Goal: Task Accomplishment & Management: Manage account settings

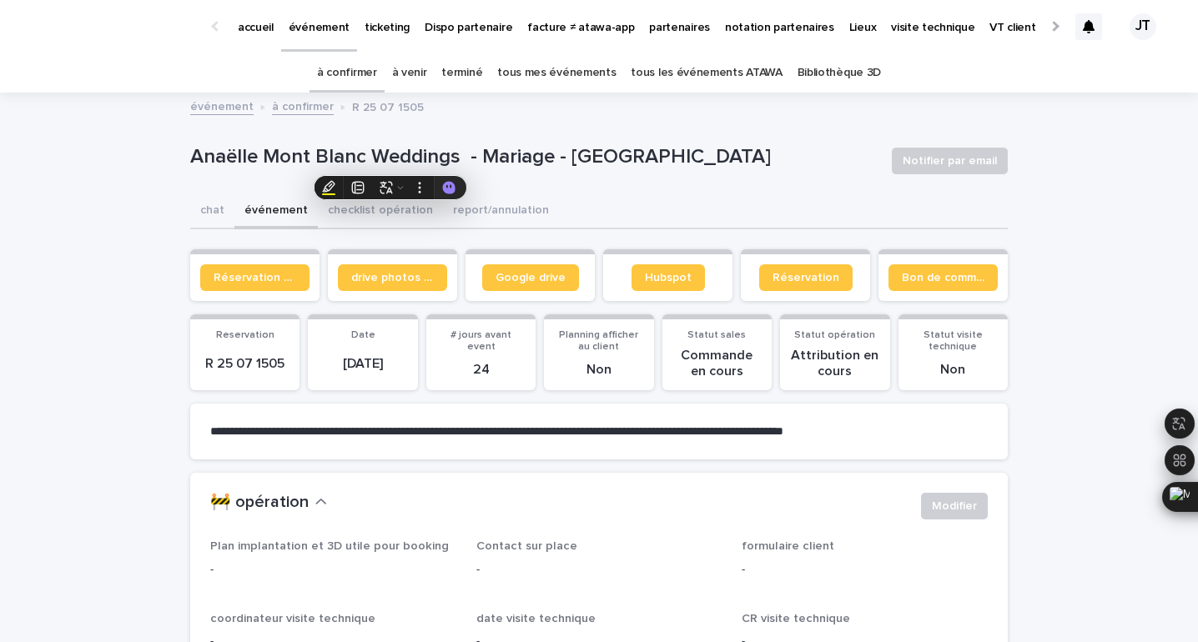
click at [426, 69] on link "à venir" at bounding box center [409, 72] width 35 height 39
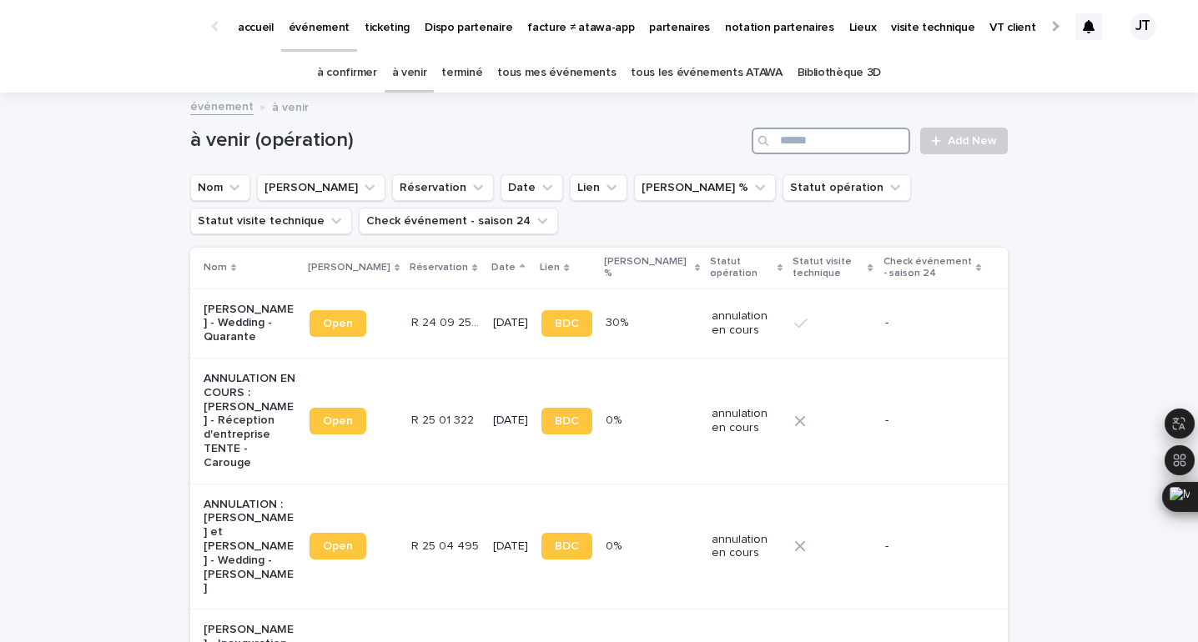
click at [866, 144] on input "Search" at bounding box center [830, 141] width 158 height 27
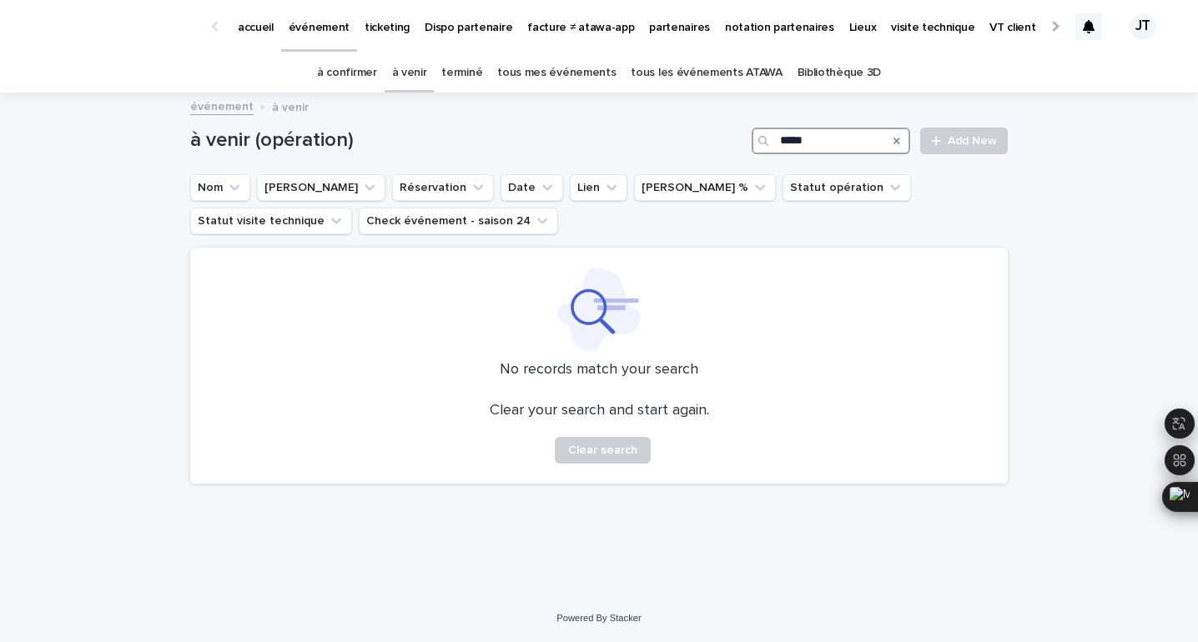
type input "*****"
click at [459, 79] on link "terminé" at bounding box center [461, 72] width 41 height 39
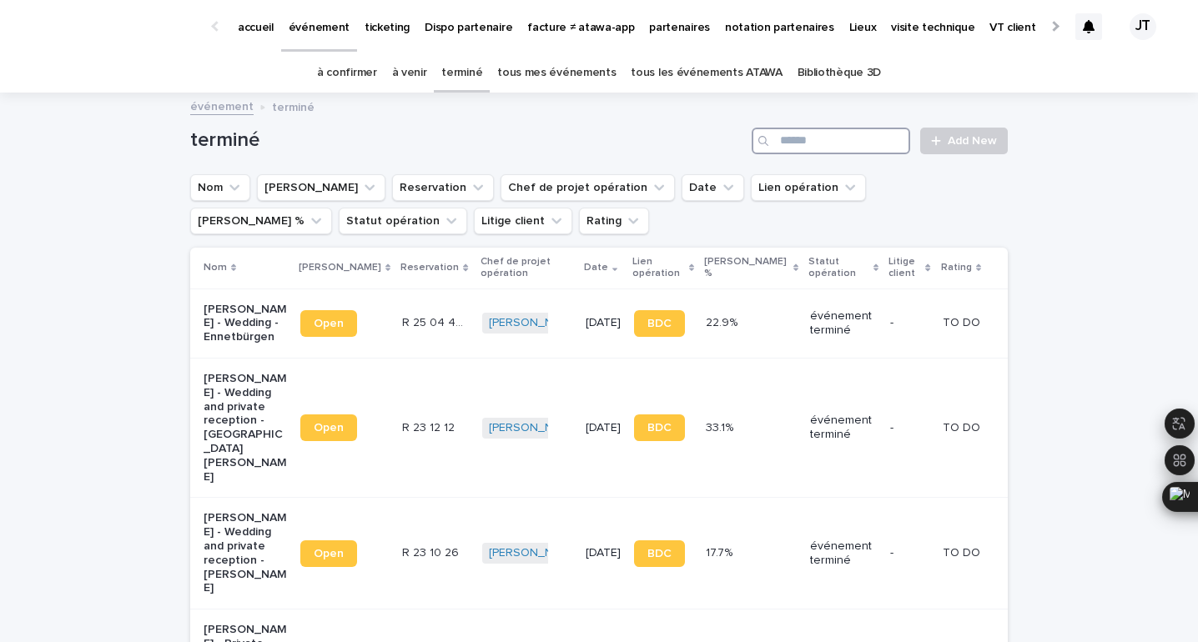
click at [838, 143] on input "Search" at bounding box center [830, 141] width 158 height 27
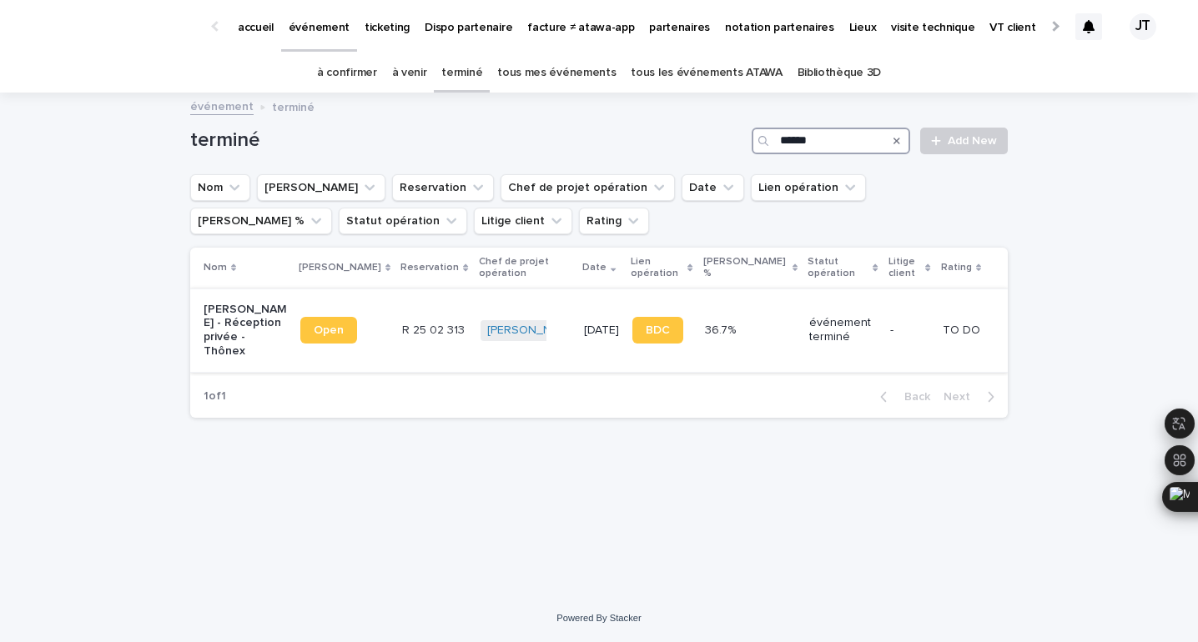
type input "******"
click at [395, 340] on td "R 25 02 313 R 25 02 313" at bounding box center [434, 330] width 78 height 83
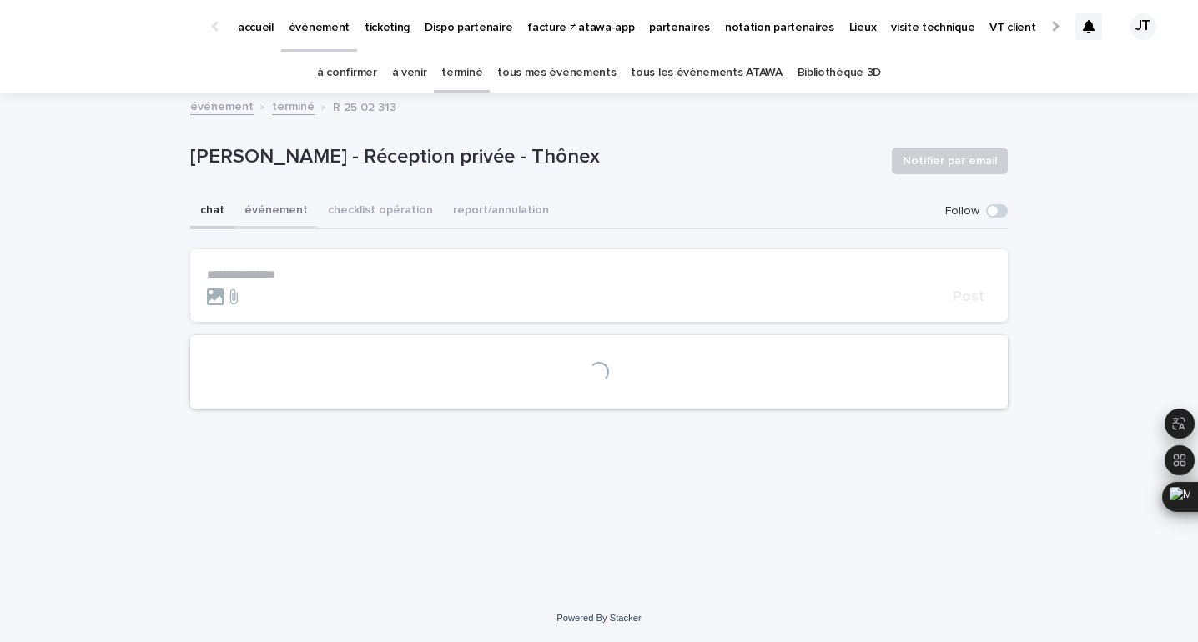
click at [273, 209] on button "événement" at bounding box center [275, 211] width 83 height 35
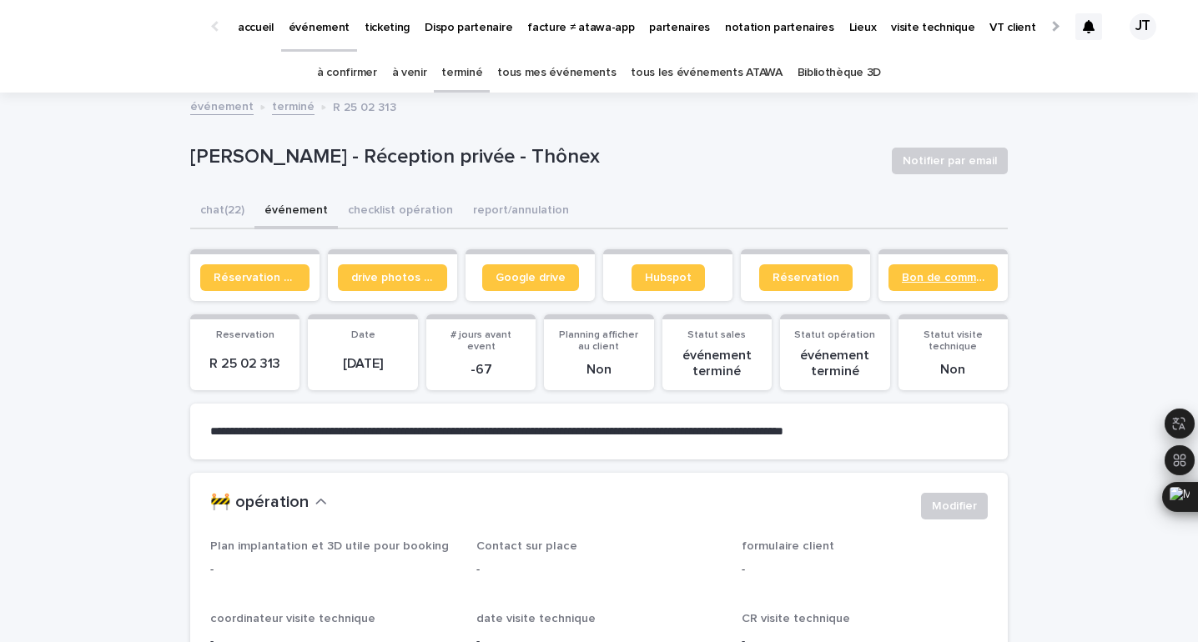
click at [962, 273] on span "Bon de commande" at bounding box center [943, 278] width 83 height 12
click at [239, 273] on span "Réservation client" at bounding box center [255, 278] width 83 height 12
click at [420, 70] on link "à venir" at bounding box center [409, 72] width 35 height 39
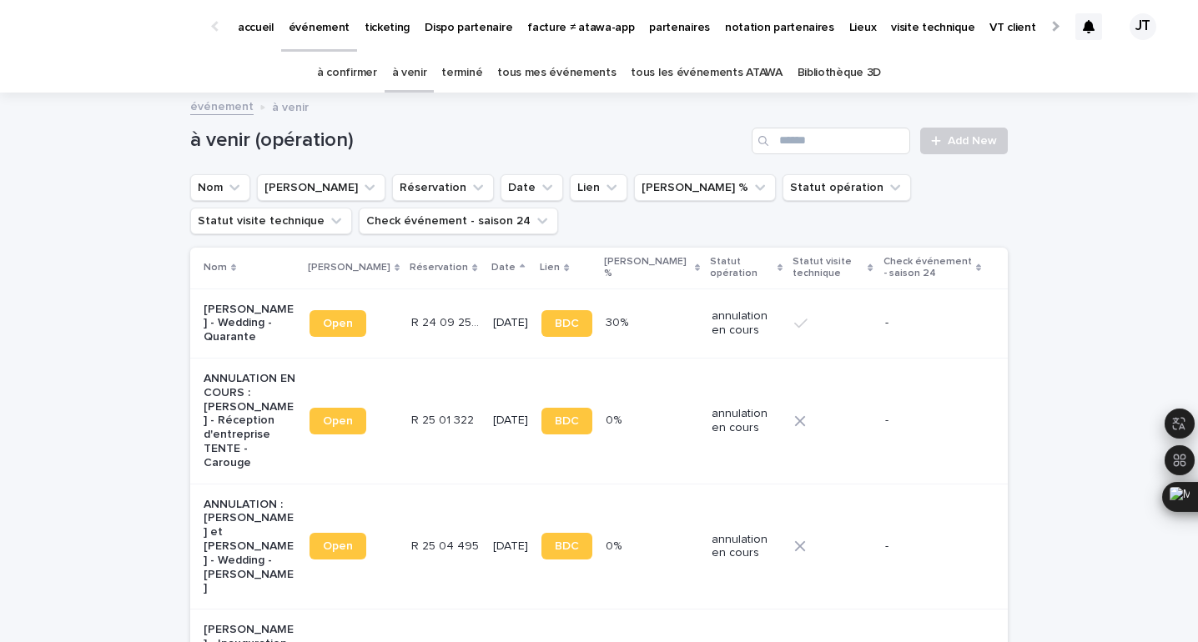
click at [411, 78] on link "à venir" at bounding box center [409, 72] width 35 height 39
click at [806, 134] on input "Search" at bounding box center [830, 141] width 158 height 27
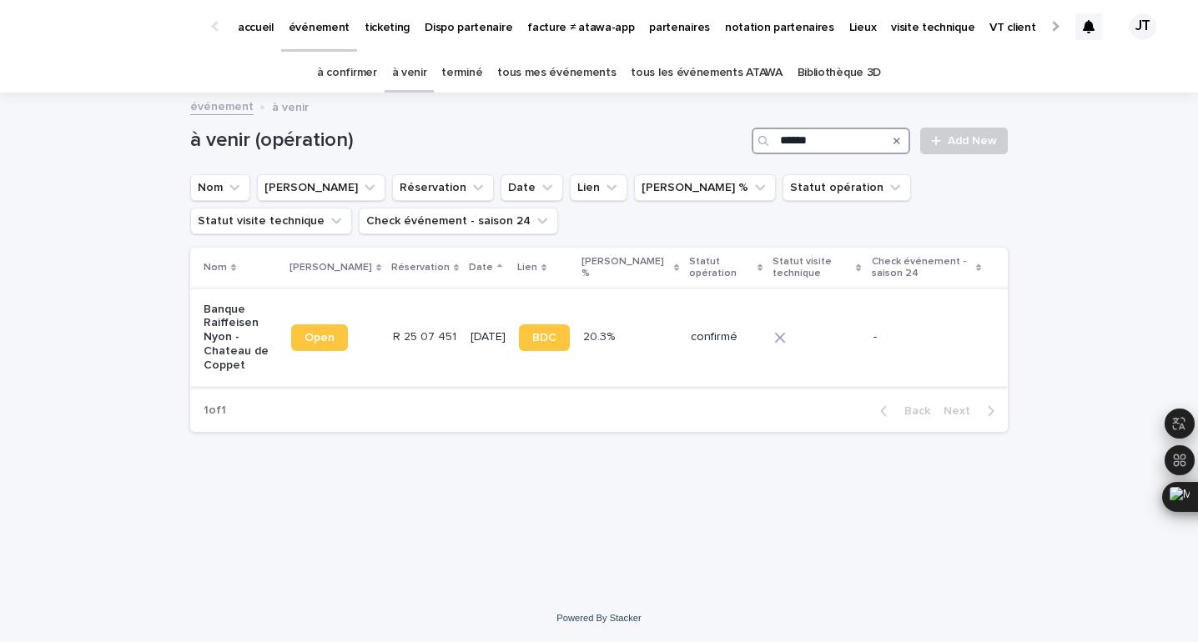
type input "******"
click at [404, 334] on p "R 25 07 451" at bounding box center [426, 336] width 67 height 18
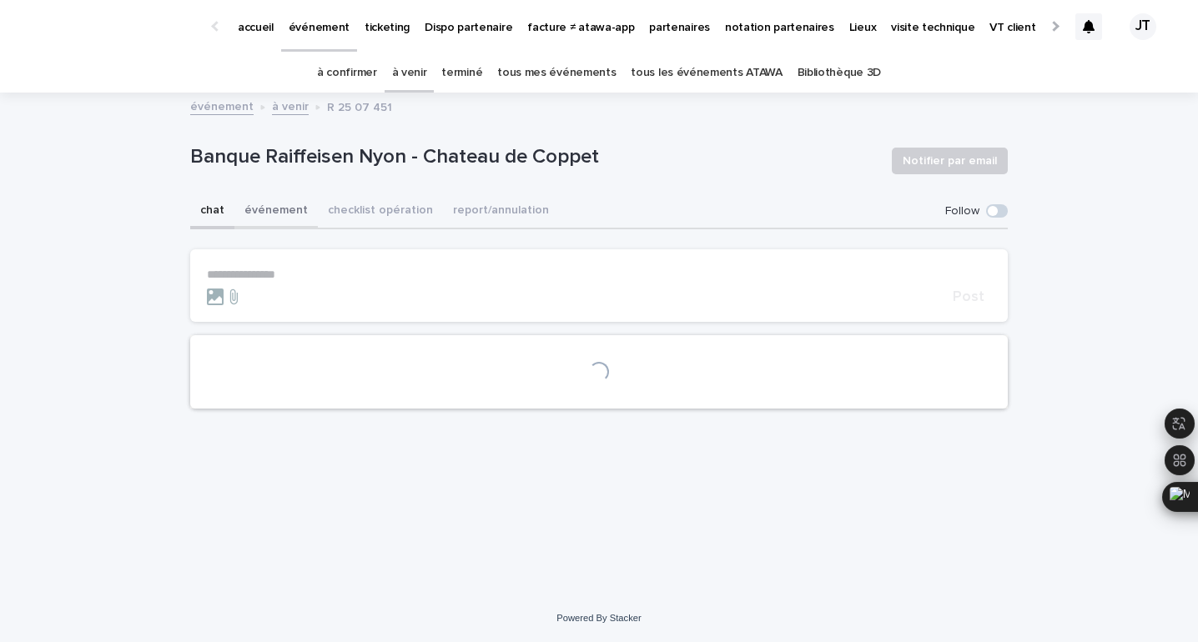
click at [252, 216] on button "événement" at bounding box center [275, 211] width 83 height 35
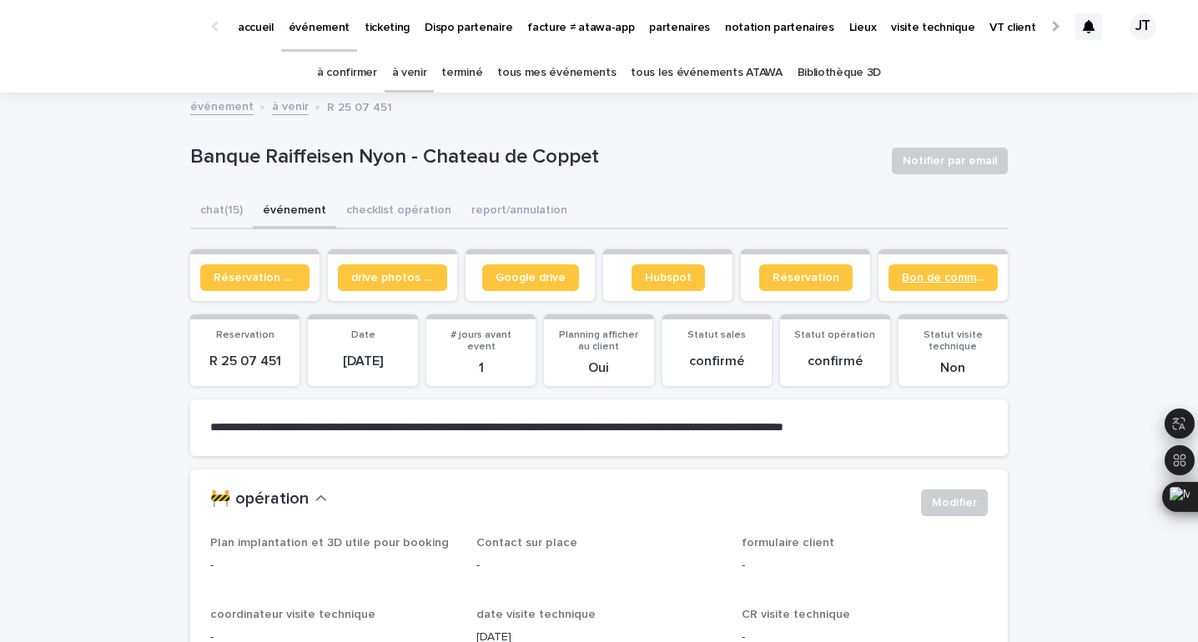
click at [932, 277] on span "Bon de commande" at bounding box center [943, 278] width 83 height 12
click at [364, 214] on button "checklist opération" at bounding box center [398, 211] width 125 height 35
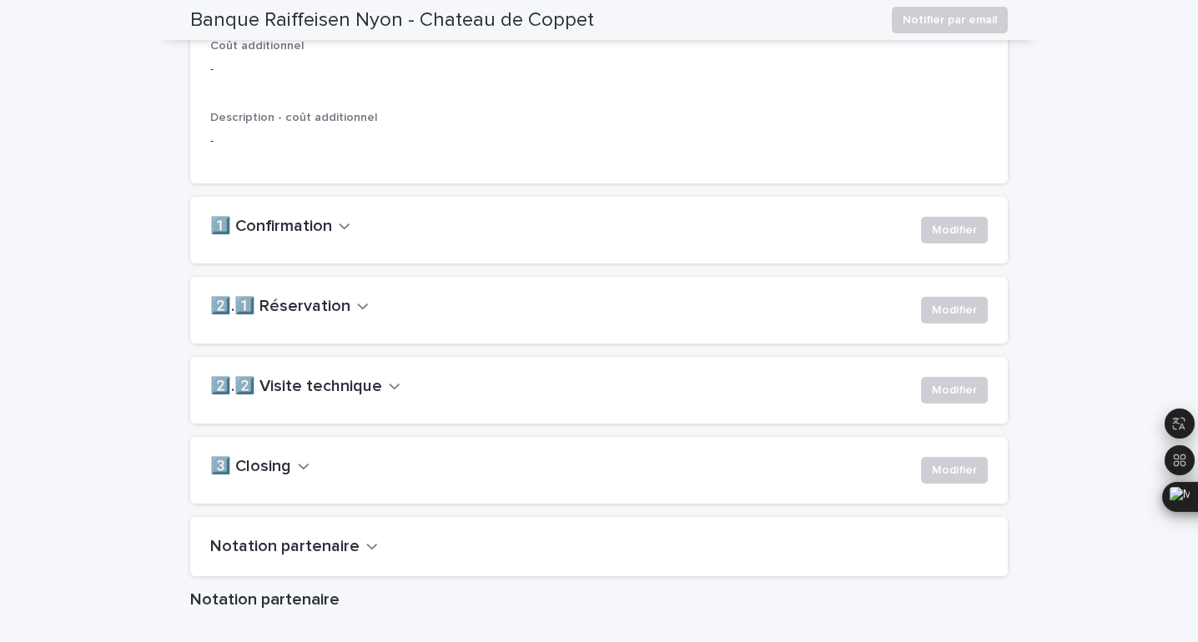
scroll to position [1072, 0]
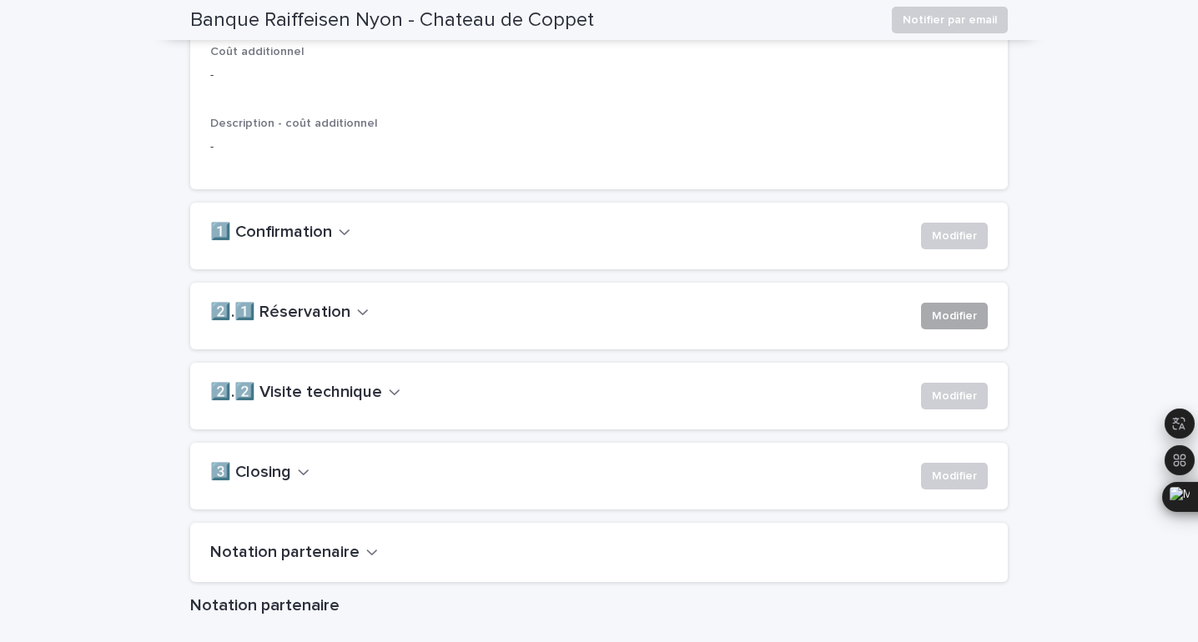
click at [934, 324] on span "Modifier" at bounding box center [954, 316] width 45 height 17
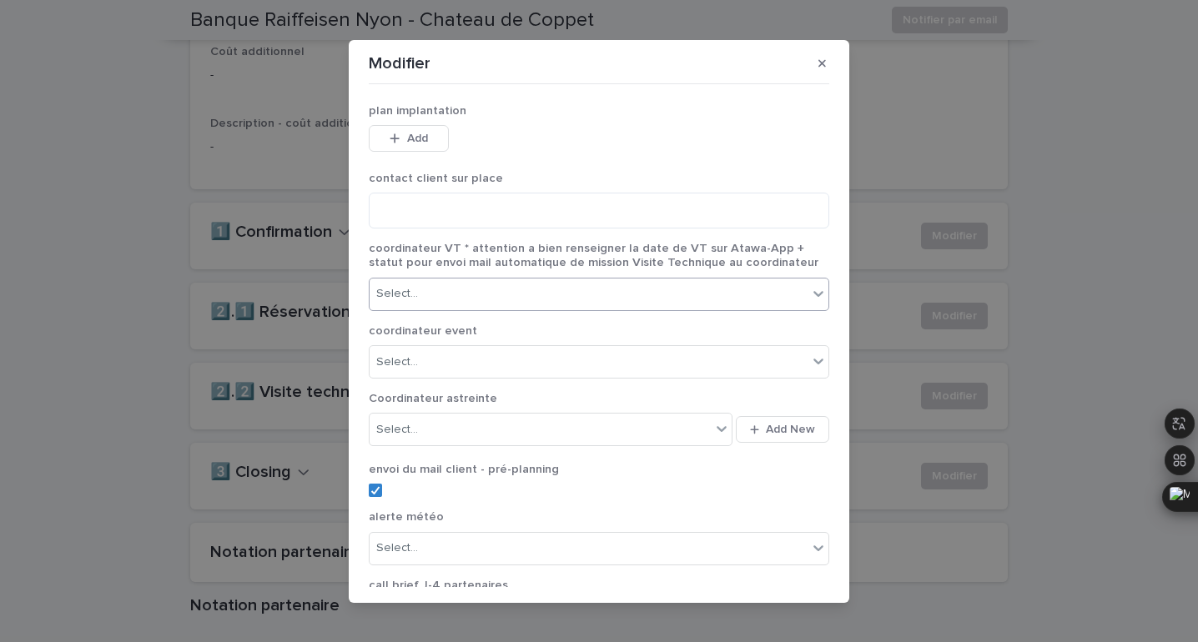
click at [483, 302] on div "Select..." at bounding box center [588, 294] width 438 height 28
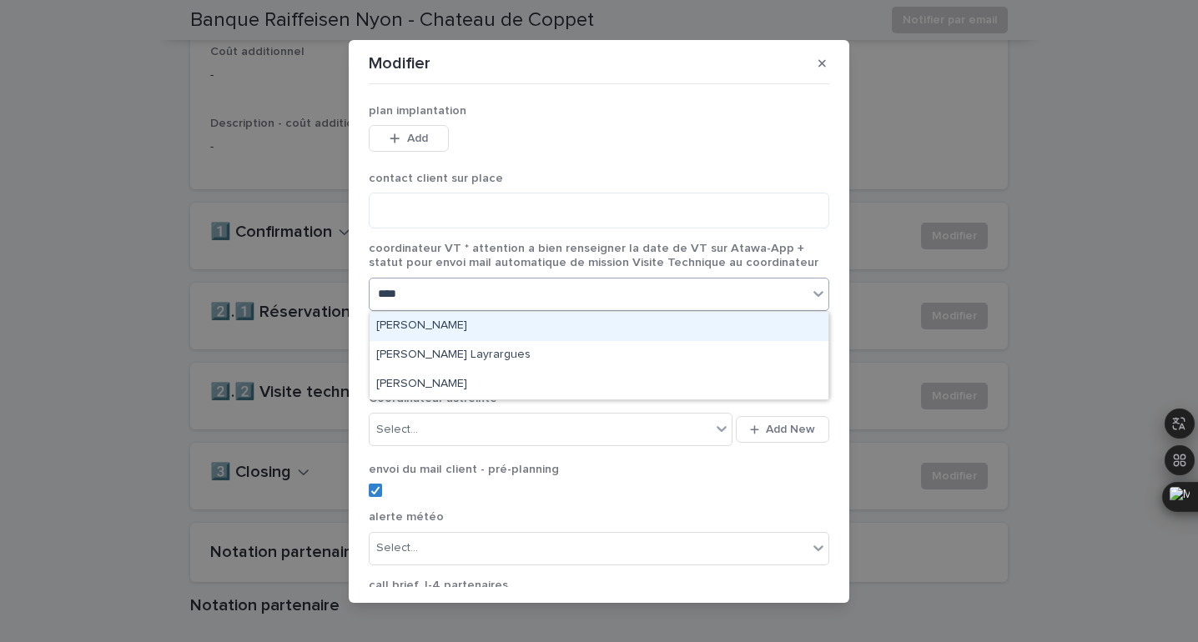
type input "*****"
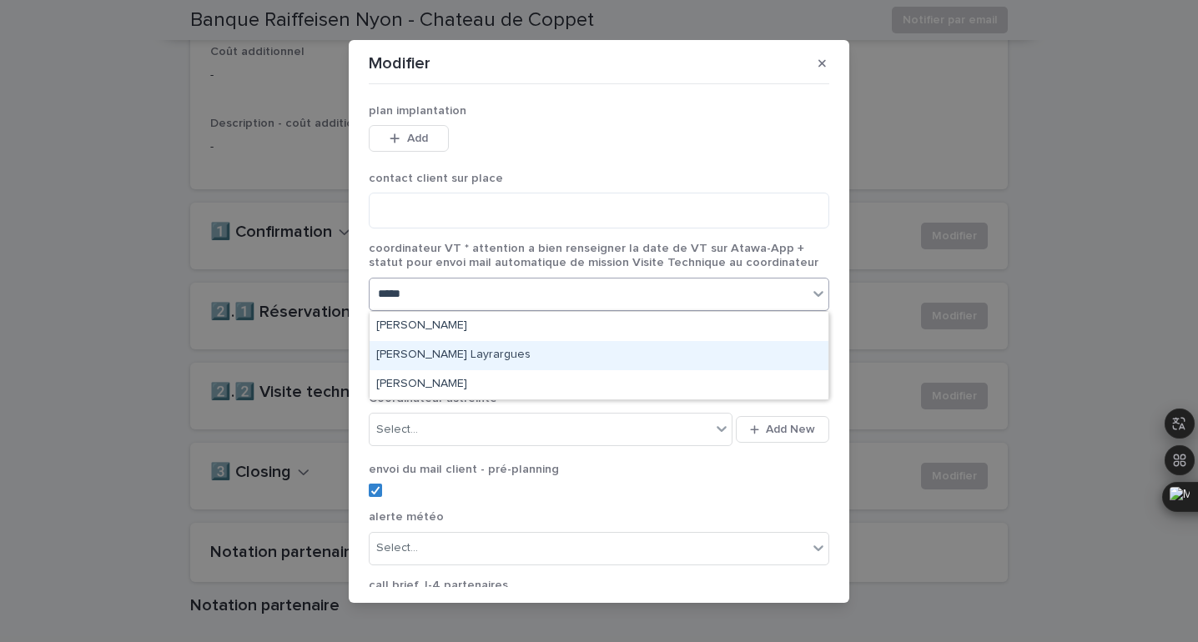
click at [474, 351] on div "[PERSON_NAME] Layrargues" at bounding box center [598, 355] width 459 height 29
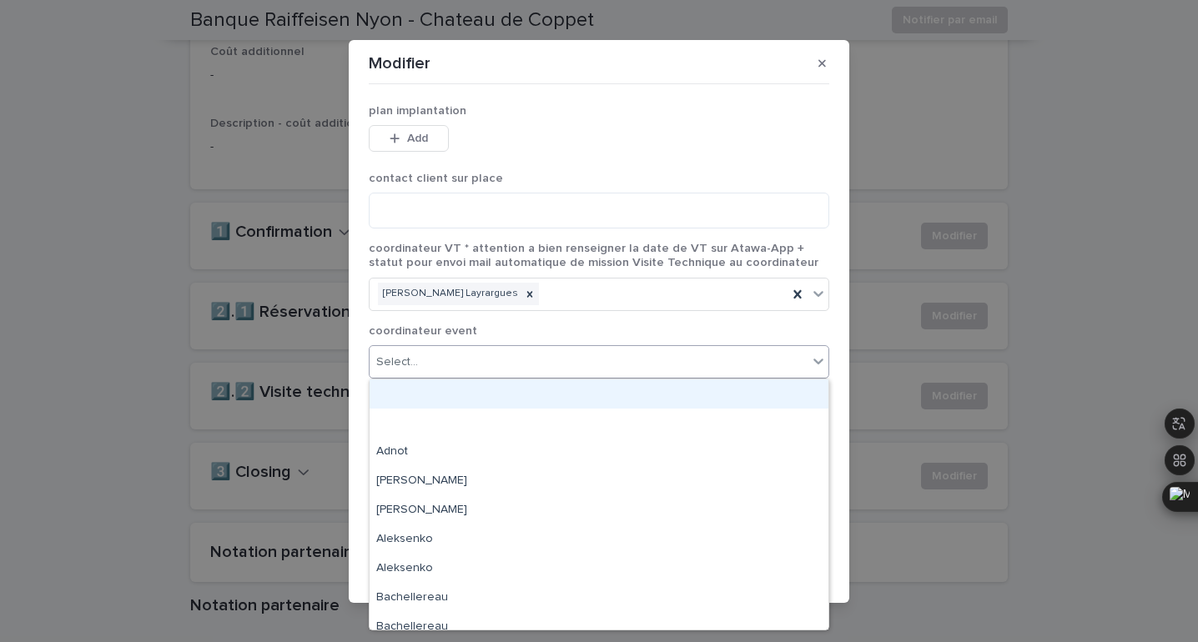
click at [460, 355] on div "Select..." at bounding box center [588, 363] width 438 height 28
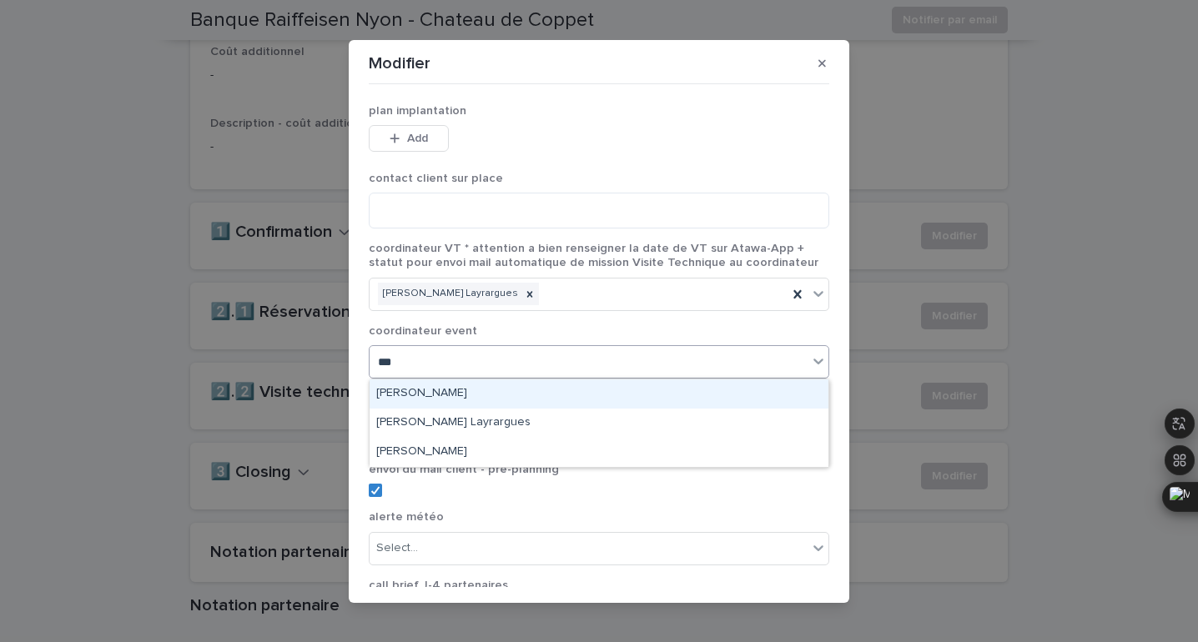
type input "****"
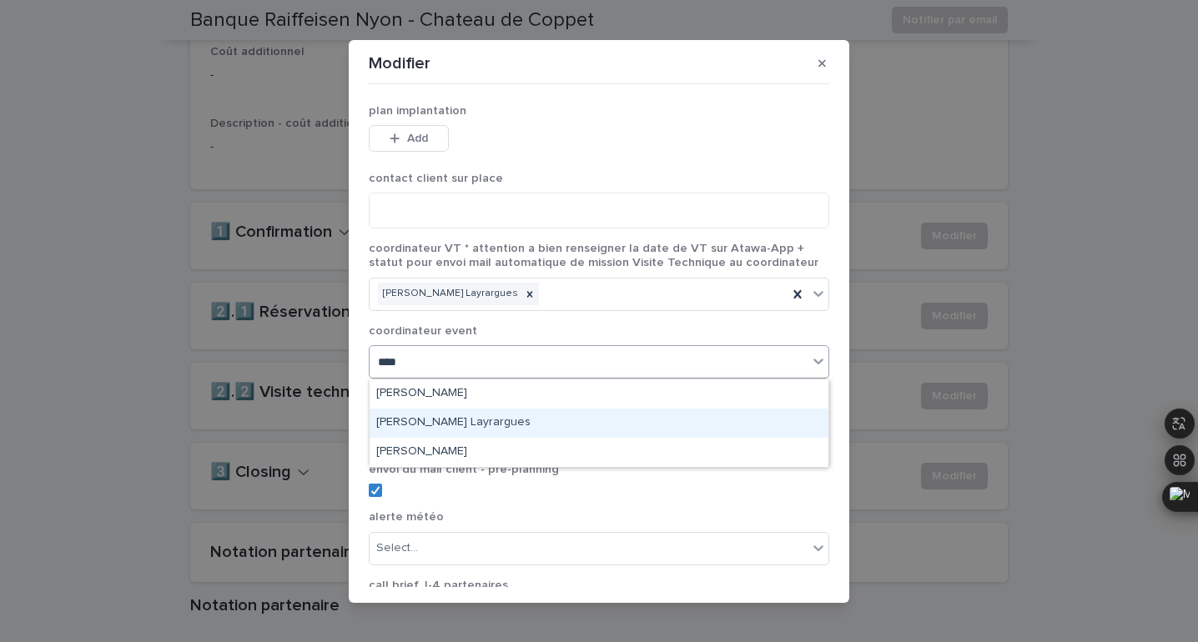
click at [440, 420] on div "[PERSON_NAME] Layrargues" at bounding box center [598, 423] width 459 height 29
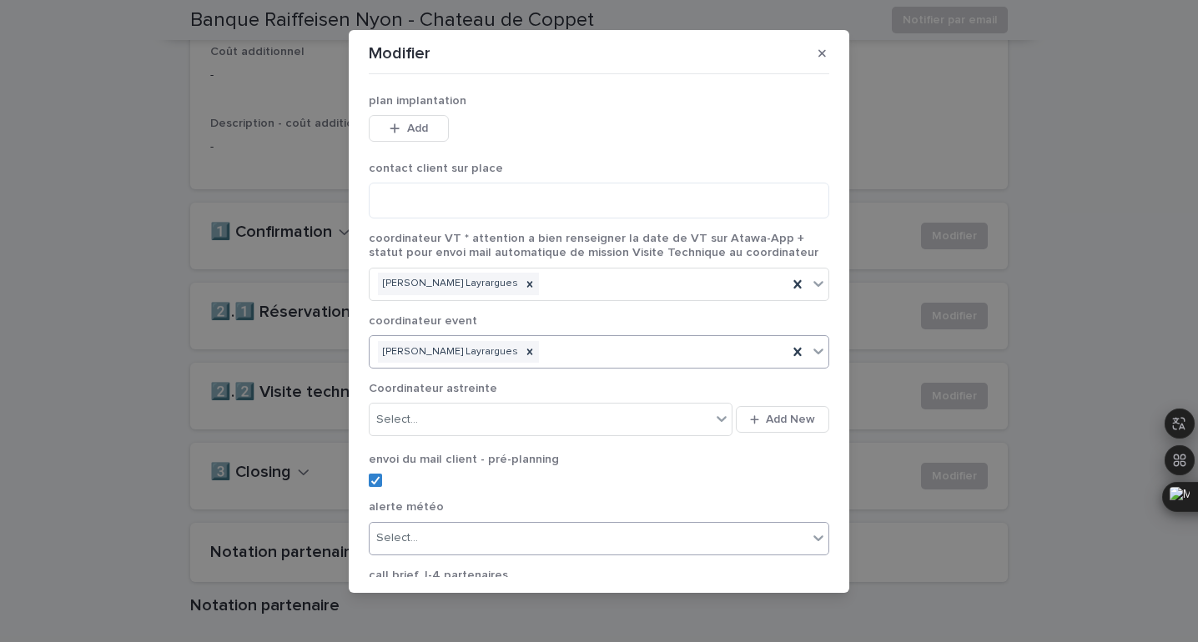
scroll to position [189, 0]
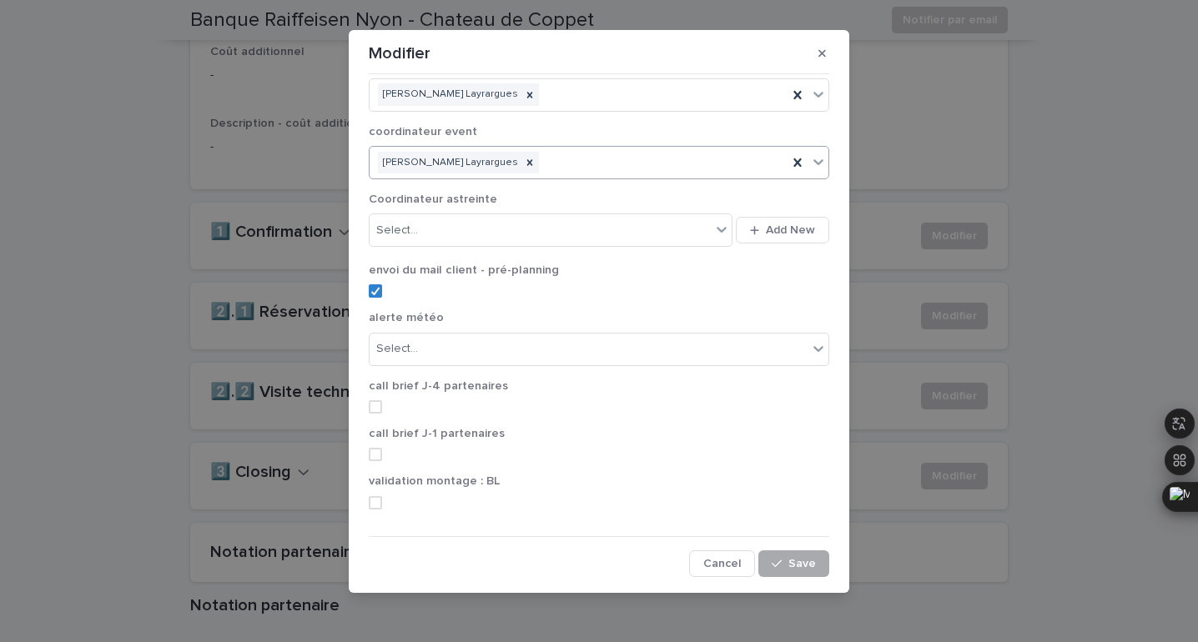
click at [791, 568] on span "Save" at bounding box center [802, 564] width 28 height 12
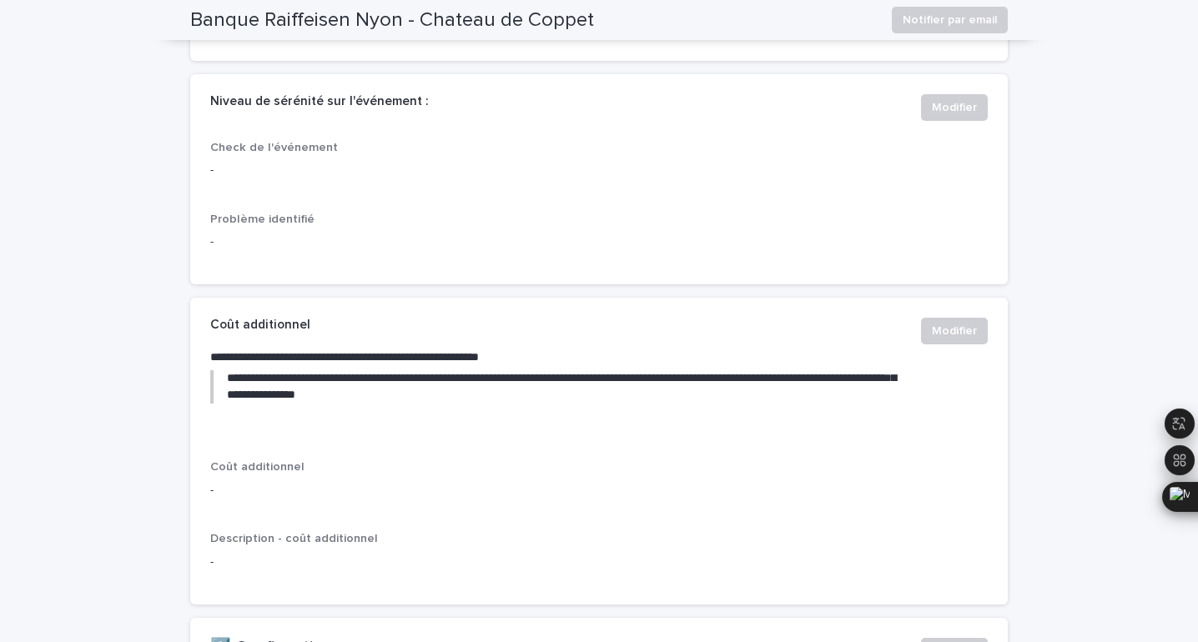
scroll to position [0, 0]
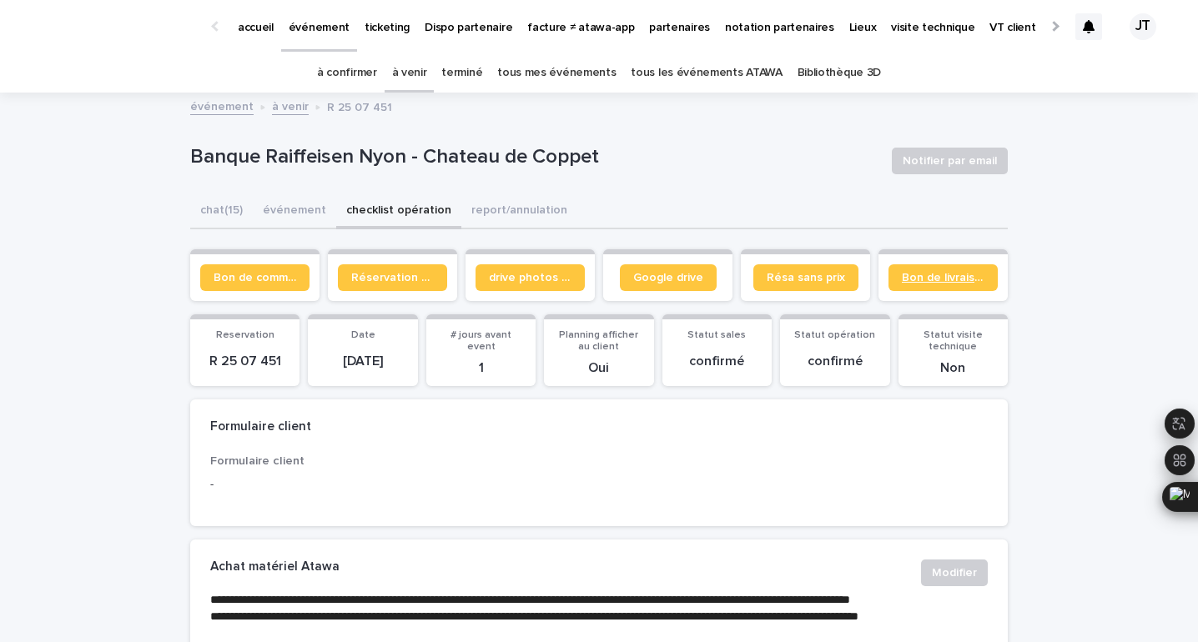
click at [977, 279] on span "Bon de livraison" at bounding box center [943, 278] width 83 height 12
click at [350, 71] on link "à confirmer" at bounding box center [347, 72] width 60 height 39
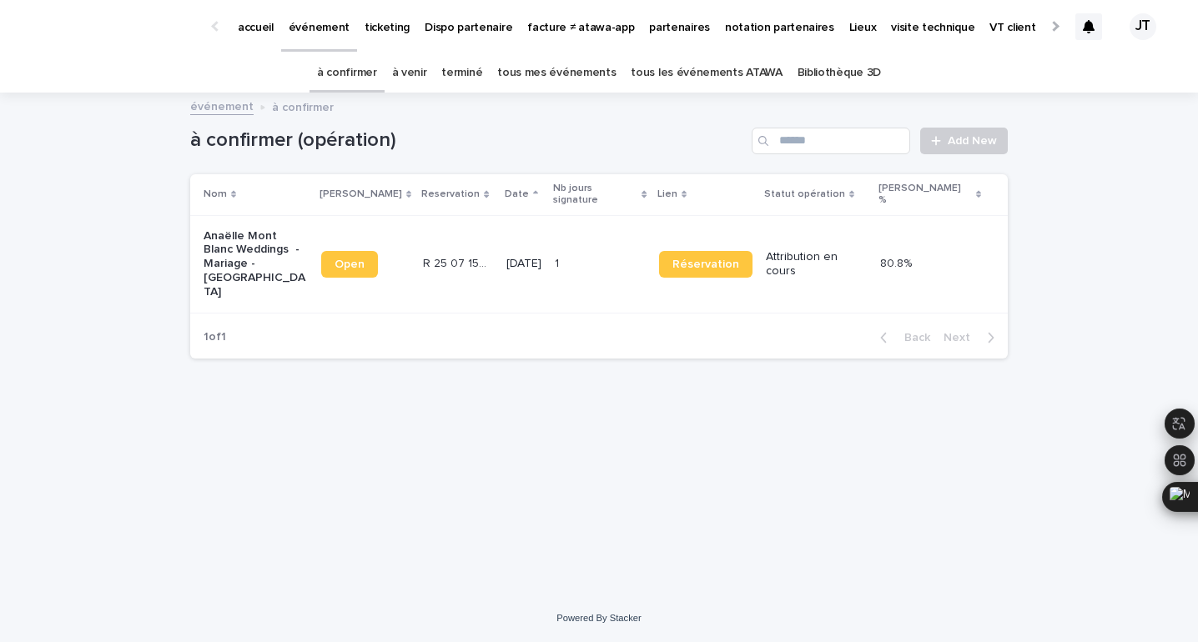
click at [280, 269] on p "Anaëlle Mont Blanc Weddings - Mariage - [GEOGRAPHIC_DATA]" at bounding box center [256, 264] width 104 height 70
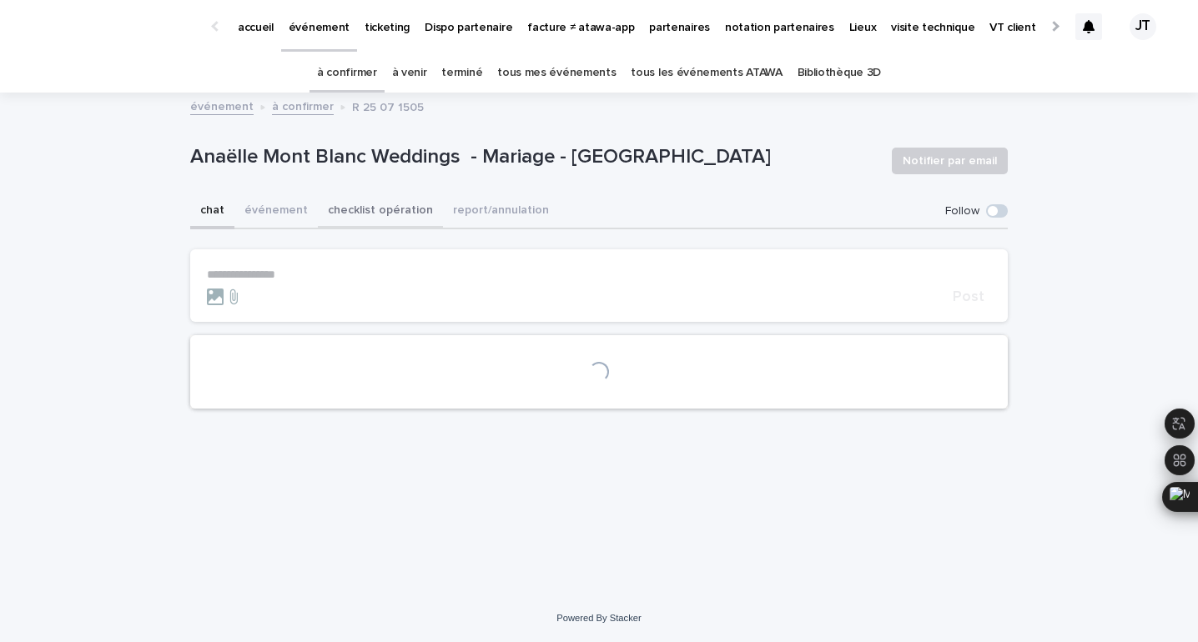
click at [351, 209] on button "checklist opération" at bounding box center [380, 211] width 125 height 35
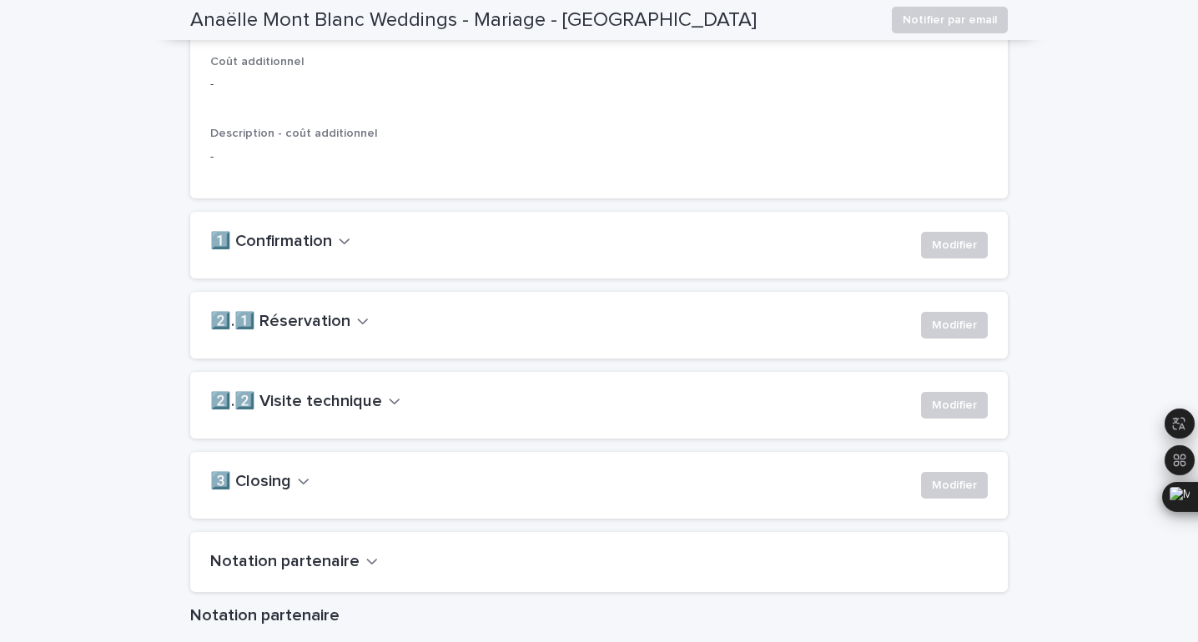
scroll to position [1086, 0]
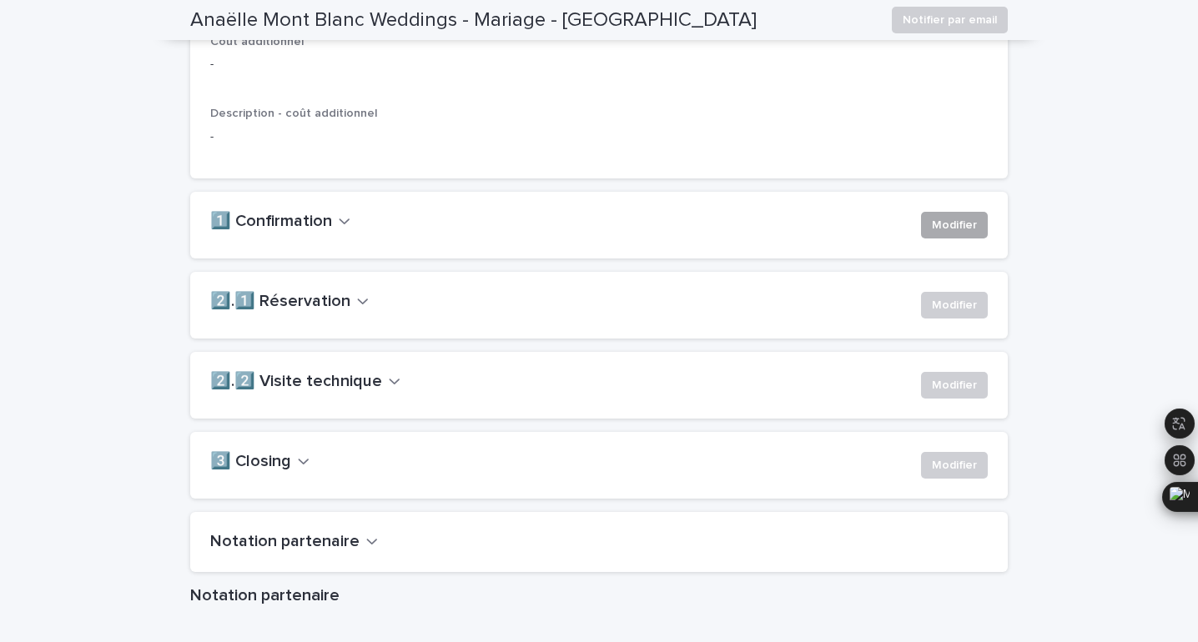
click at [944, 234] on span "Modifier" at bounding box center [954, 225] width 45 height 17
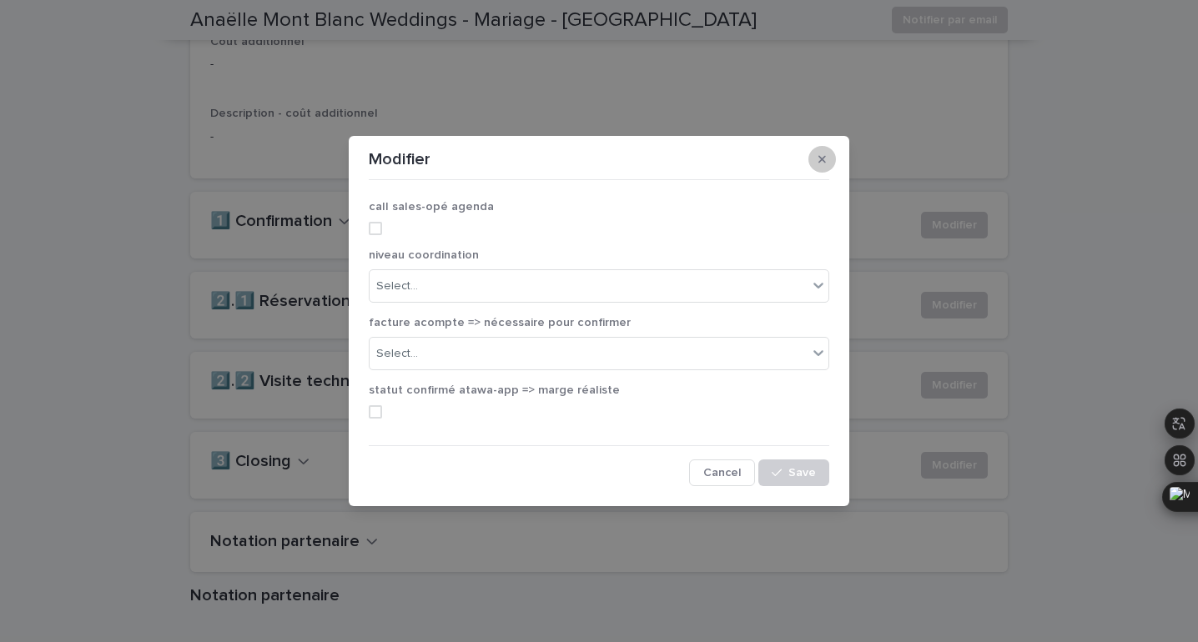
click at [822, 158] on icon "button" at bounding box center [822, 159] width 8 height 12
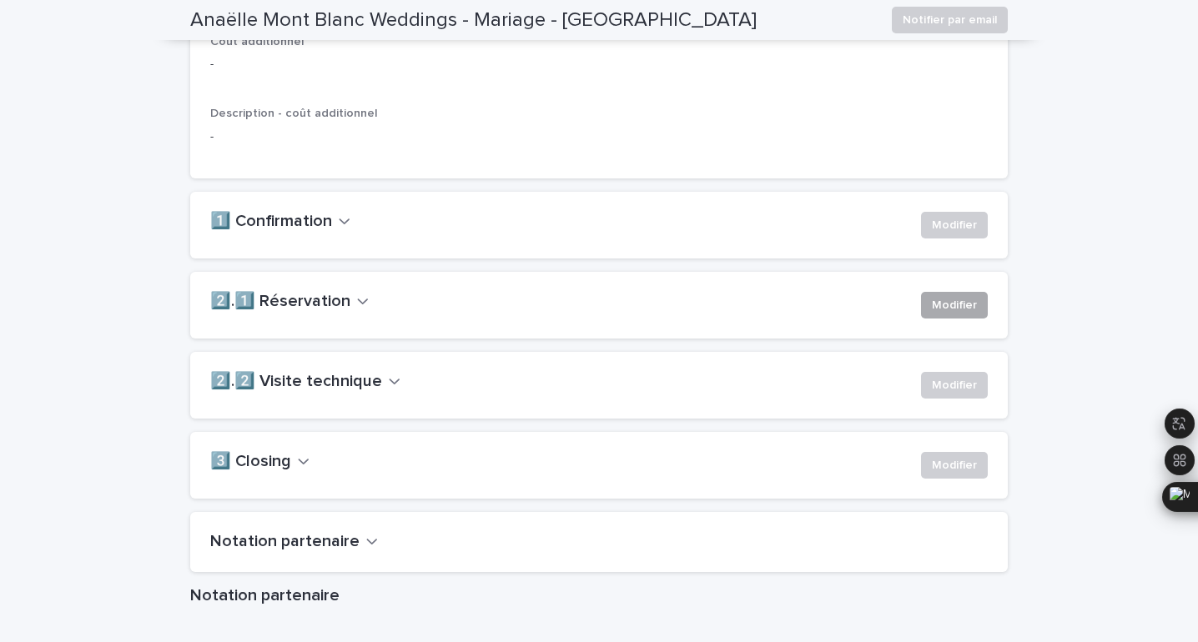
click at [945, 314] on span "Modifier" at bounding box center [954, 305] width 45 height 17
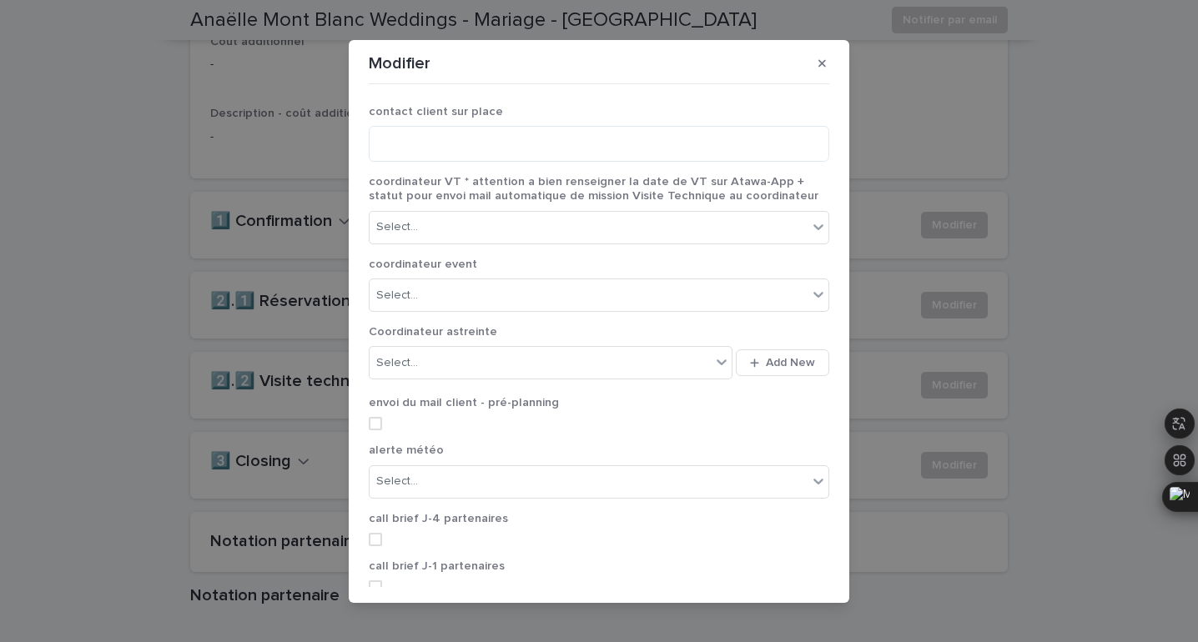
scroll to position [92, 0]
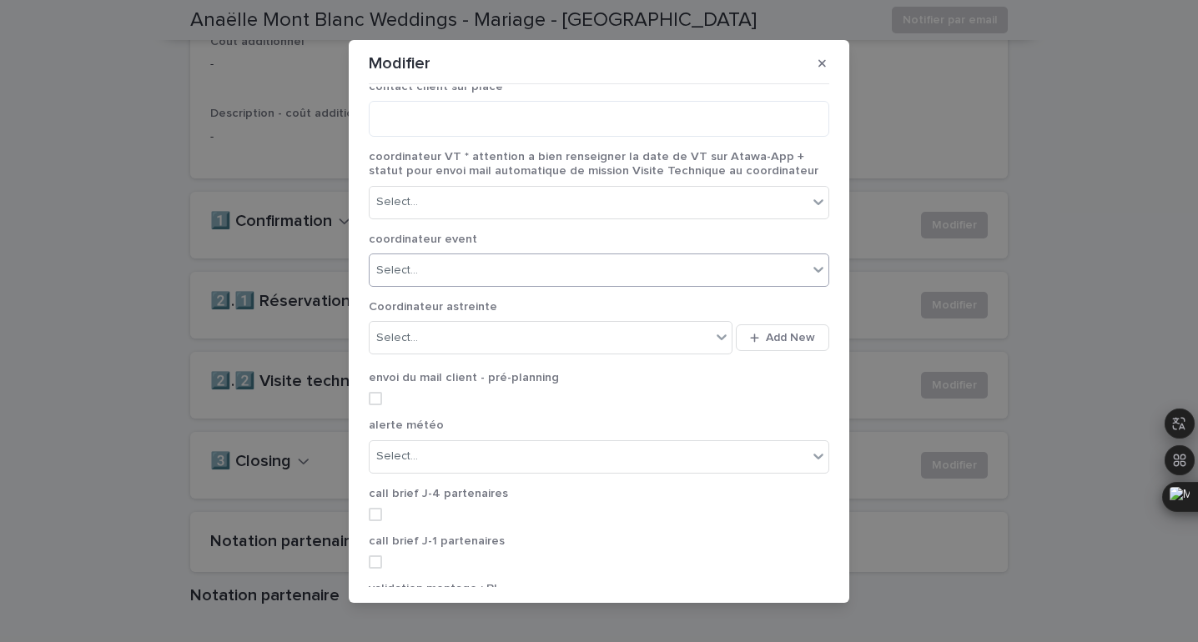
click at [523, 284] on div "Select..." at bounding box center [599, 270] width 460 height 33
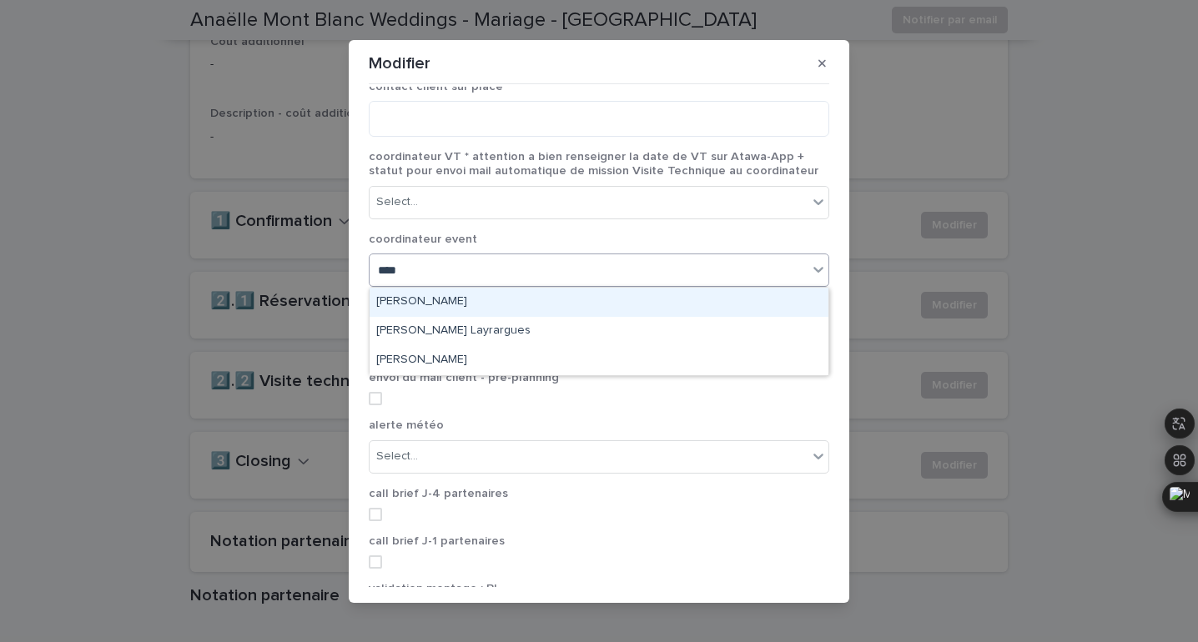
type input "*****"
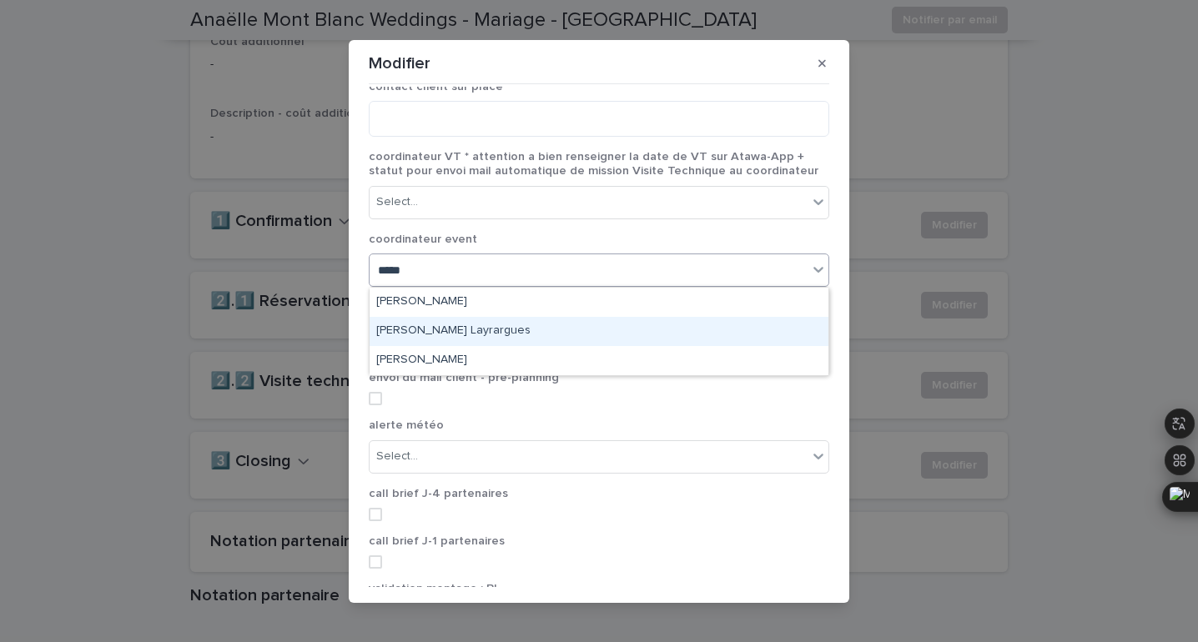
click at [495, 331] on div "[PERSON_NAME] Layrargues" at bounding box center [598, 331] width 459 height 29
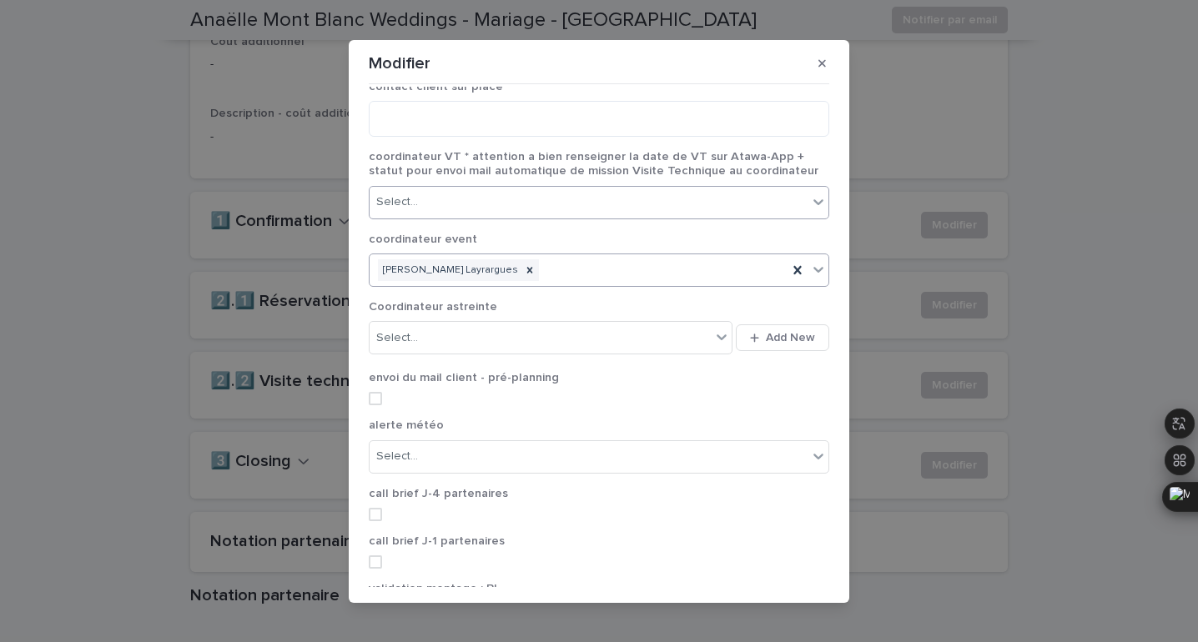
click at [457, 216] on div "Select..." at bounding box center [599, 202] width 460 height 33
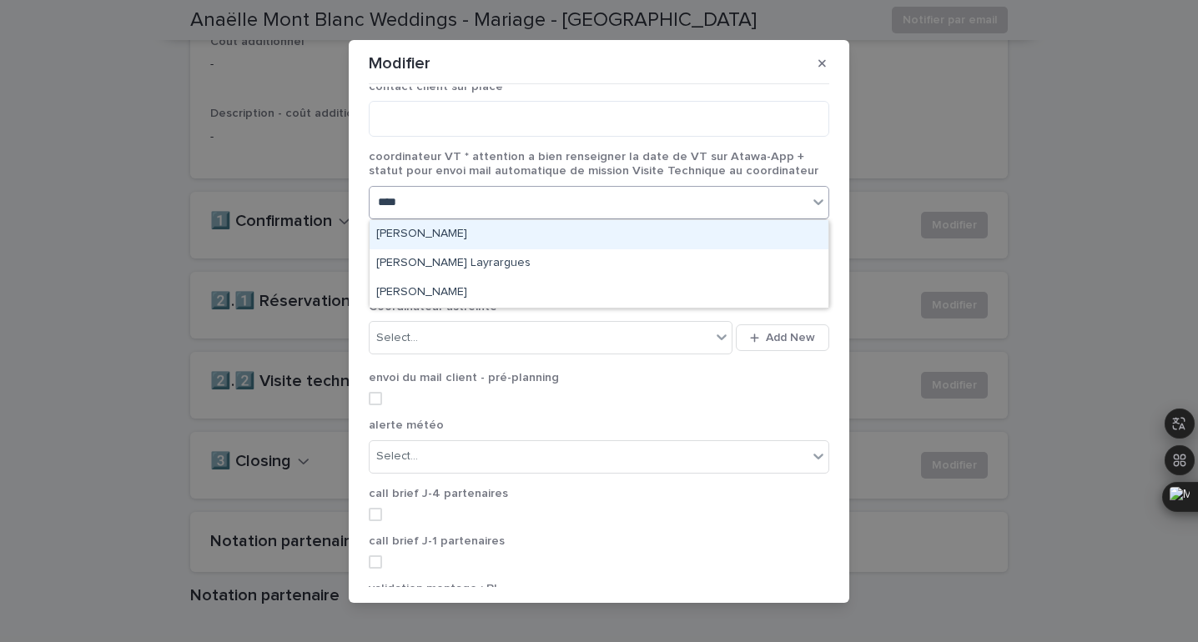
type input "*****"
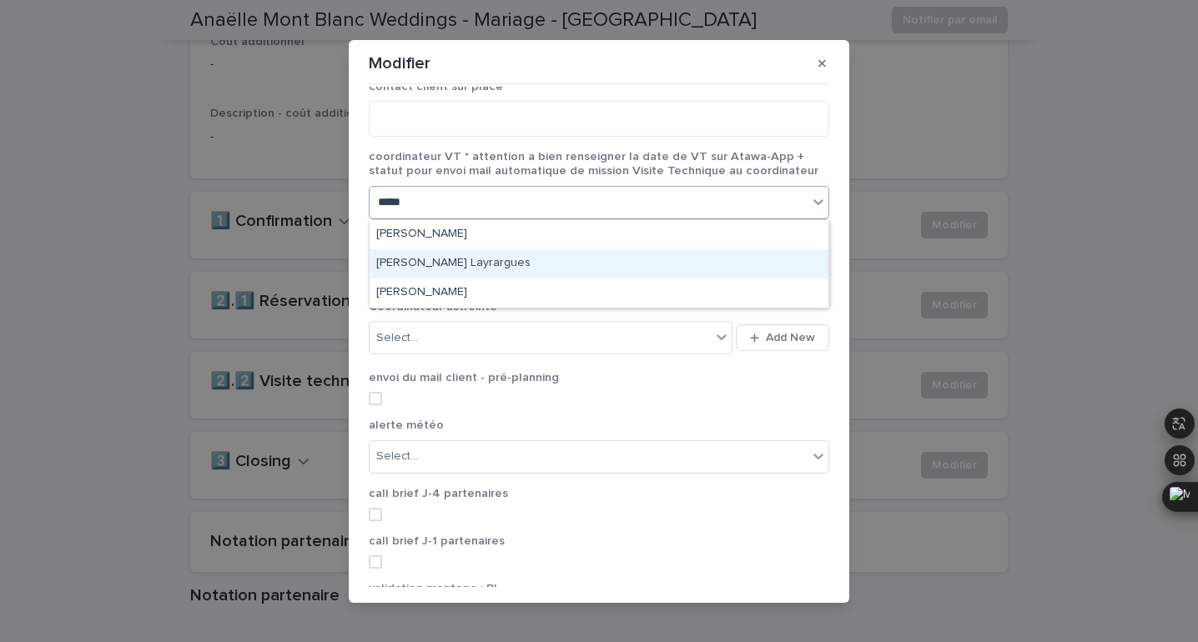
click at [465, 274] on div "[PERSON_NAME] Layrargues" at bounding box center [598, 263] width 459 height 29
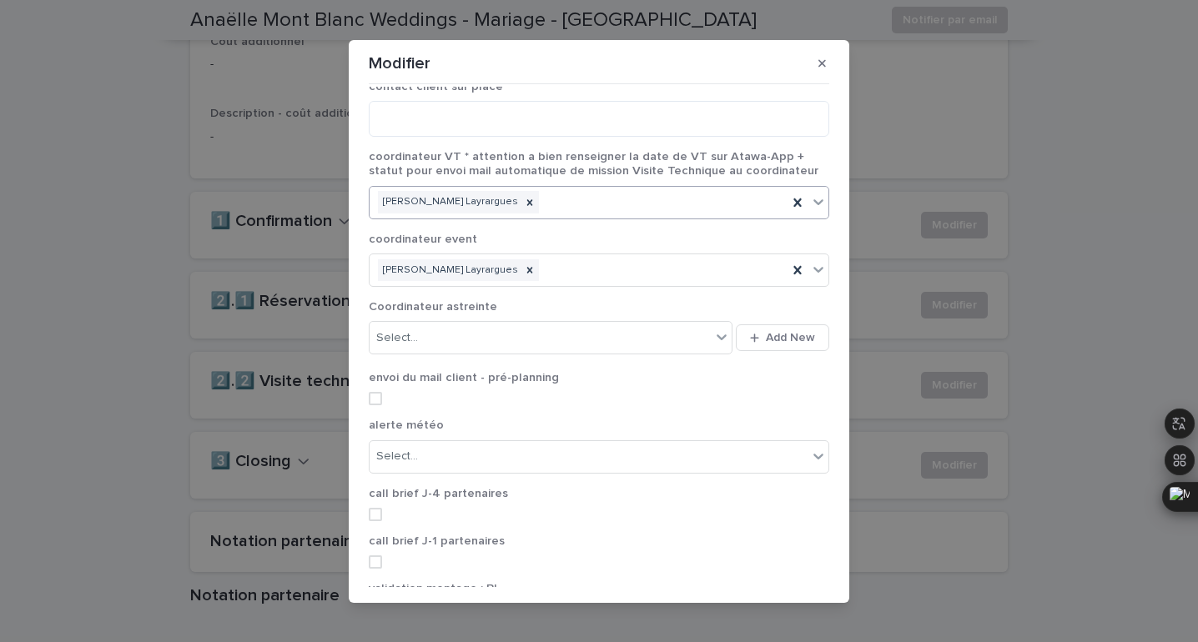
scroll to position [189, 0]
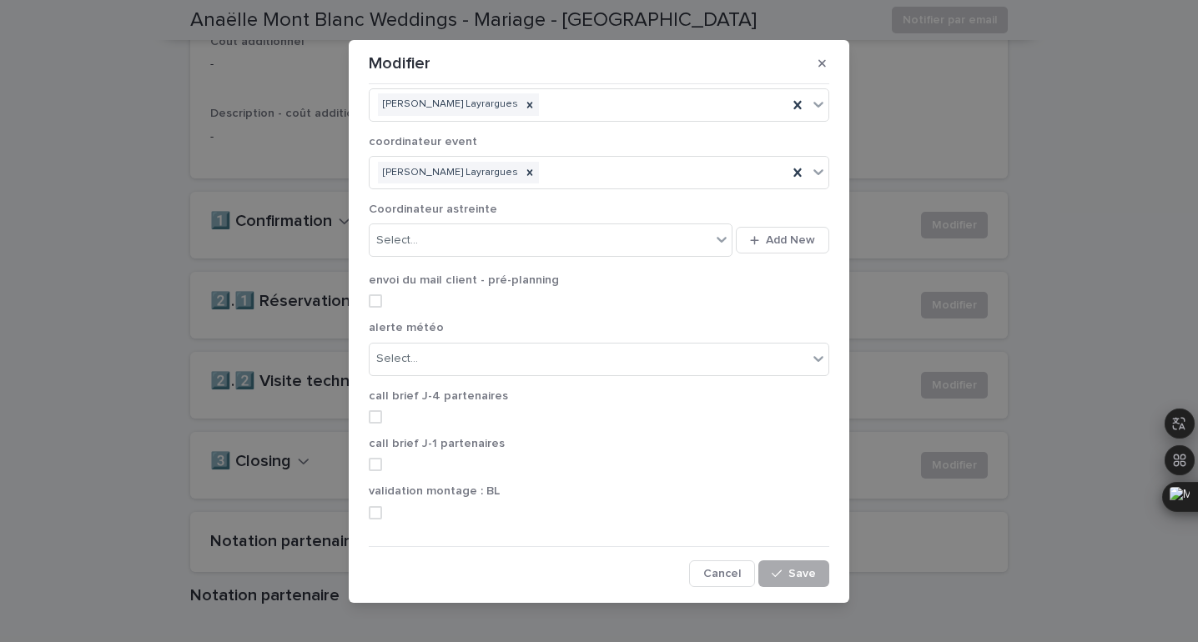
click at [798, 571] on span "Save" at bounding box center [802, 574] width 28 height 12
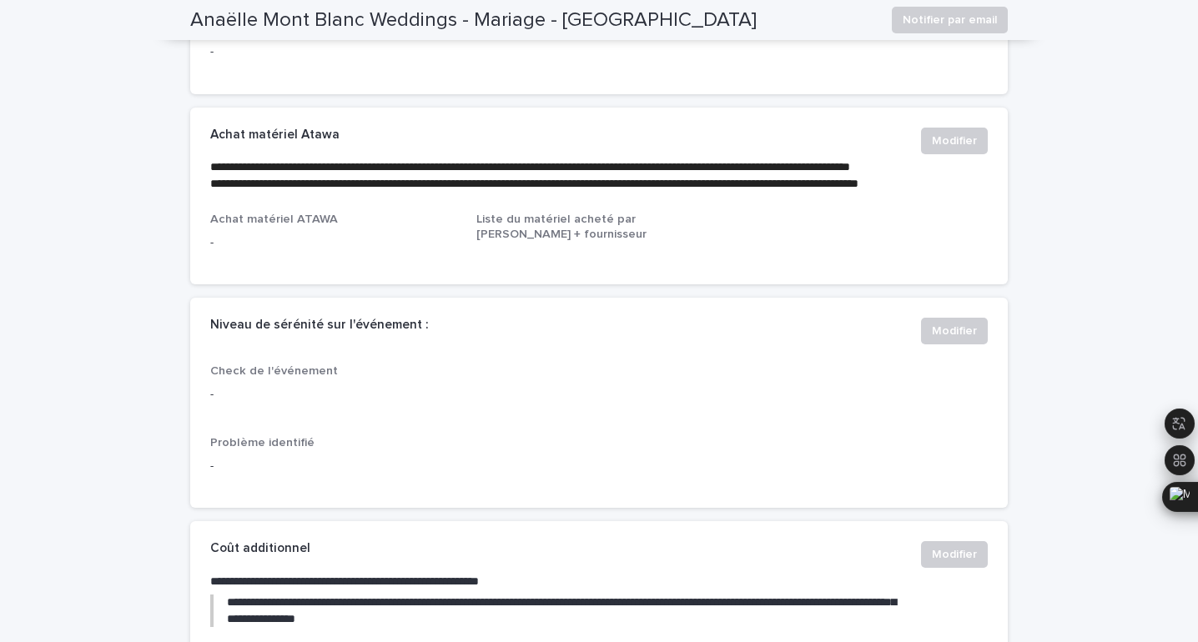
scroll to position [0, 0]
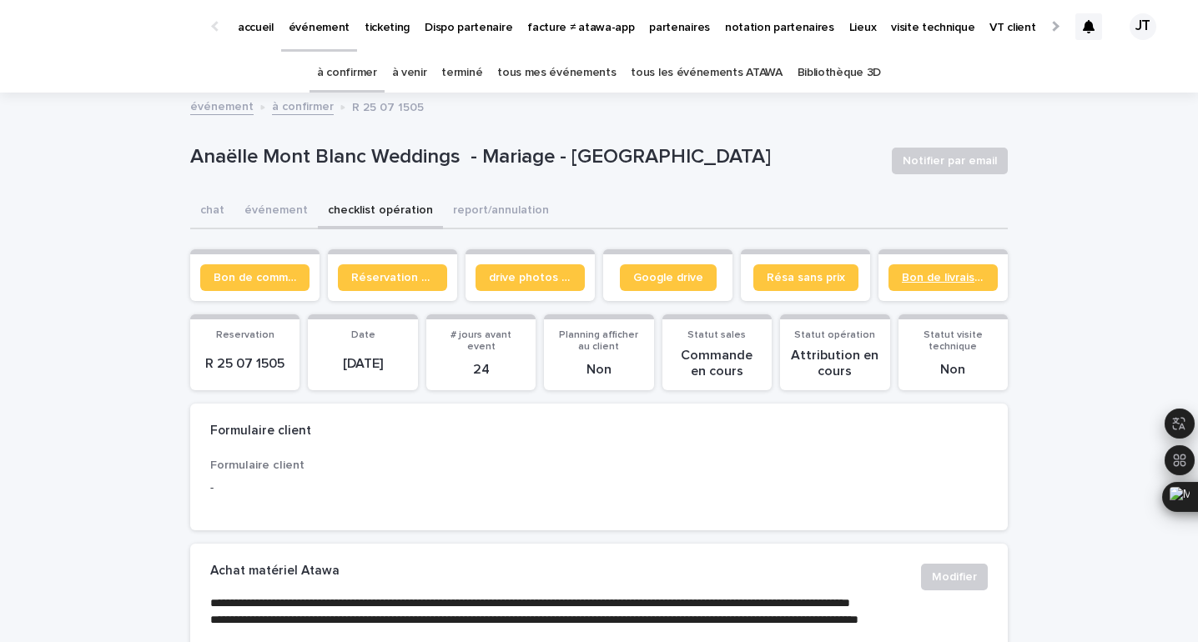
click at [933, 264] on link "Bon de livraison" at bounding box center [942, 277] width 109 height 27
click at [920, 278] on span "Bon de livraison" at bounding box center [943, 278] width 83 height 12
